Goal: Check status

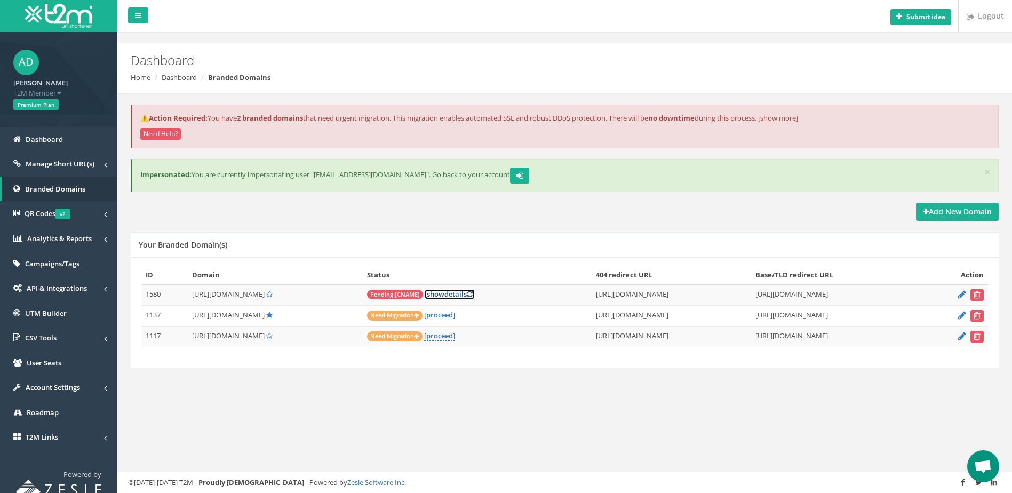
click at [475, 292] on link "[ show details ]" at bounding box center [449, 294] width 50 height 10
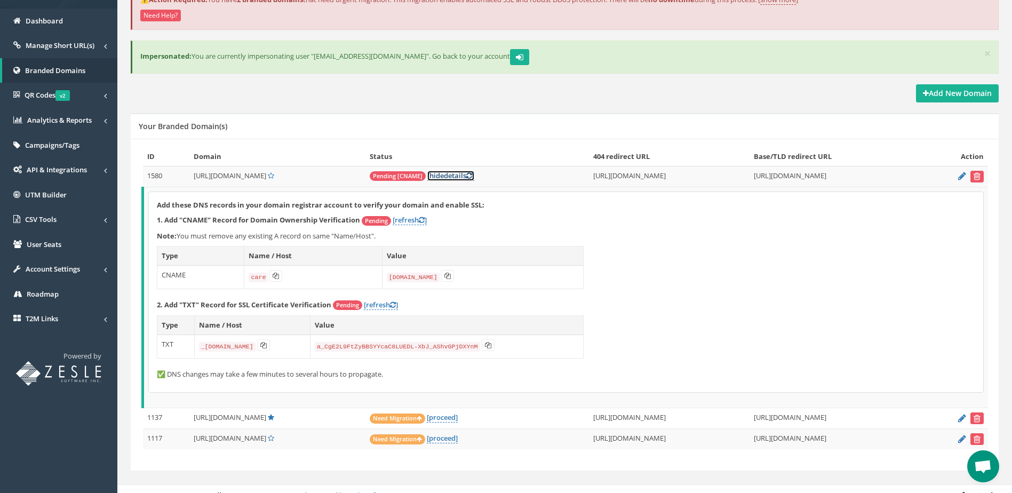
scroll to position [131, 0]
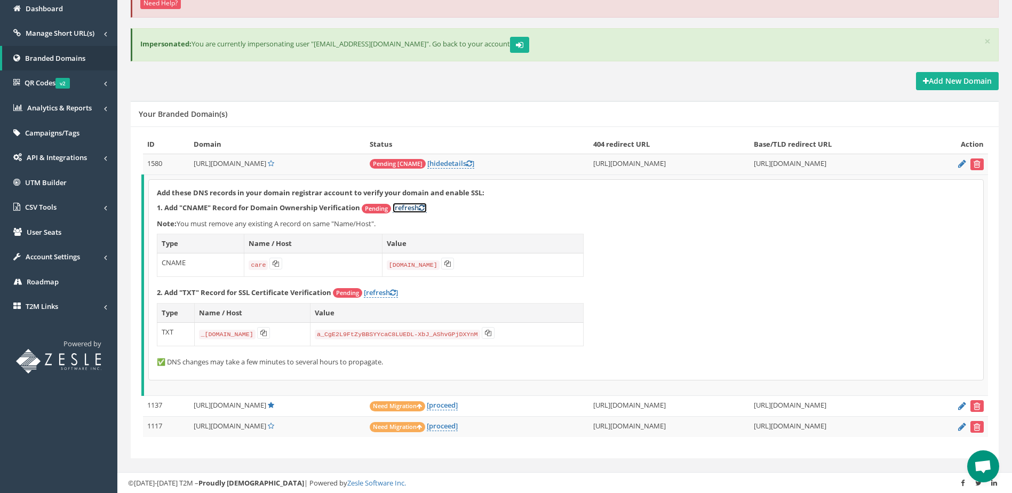
click at [409, 206] on link "[refresh ]" at bounding box center [409, 208] width 34 height 10
click at [384, 291] on link "[refresh ]" at bounding box center [381, 292] width 34 height 10
click at [458, 406] on link "[proceed]" at bounding box center [442, 405] width 31 height 10
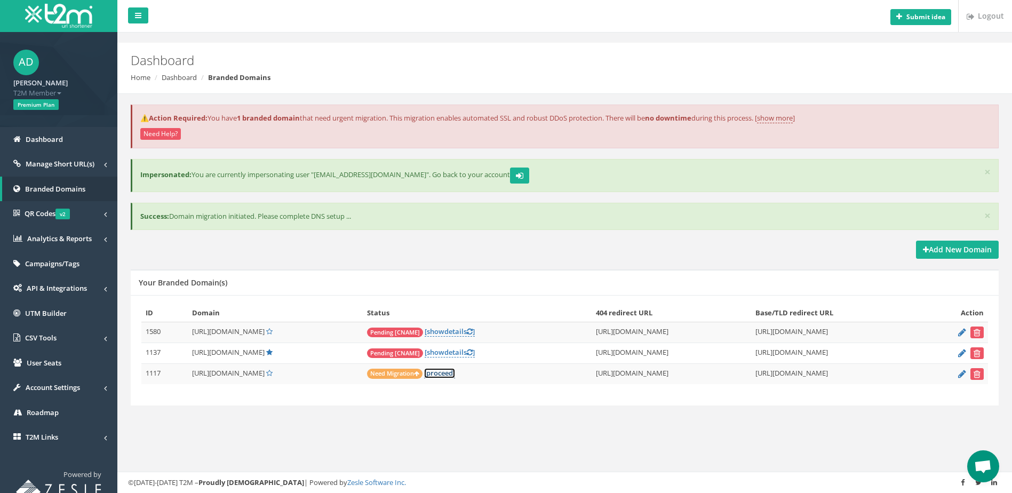
click at [455, 376] on link "[proceed]" at bounding box center [439, 373] width 31 height 10
